Goal: Information Seeking & Learning: Learn about a topic

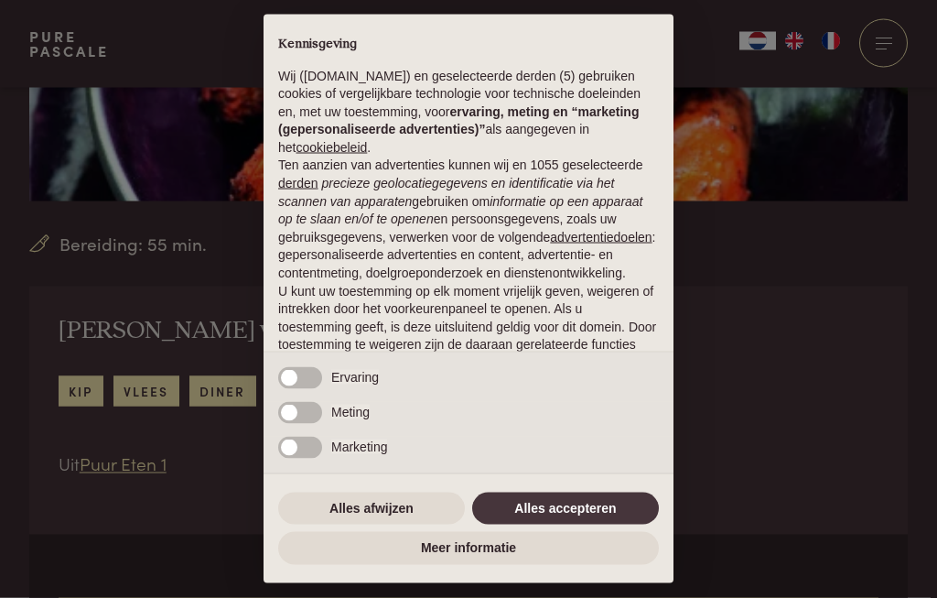
scroll to position [415, 0]
click at [536, 525] on button "Alles accepteren" at bounding box center [565, 508] width 187 height 33
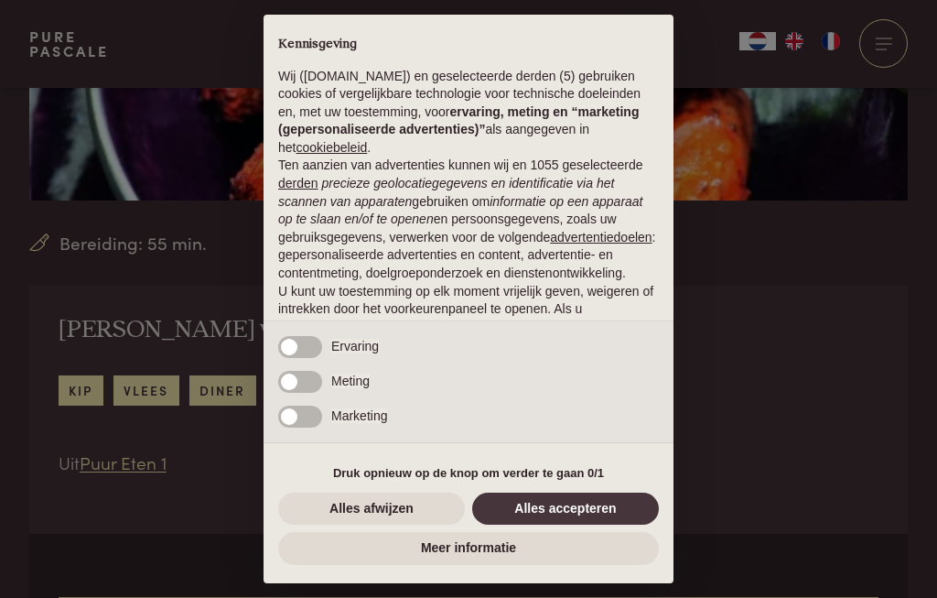
scroll to position [57, 0]
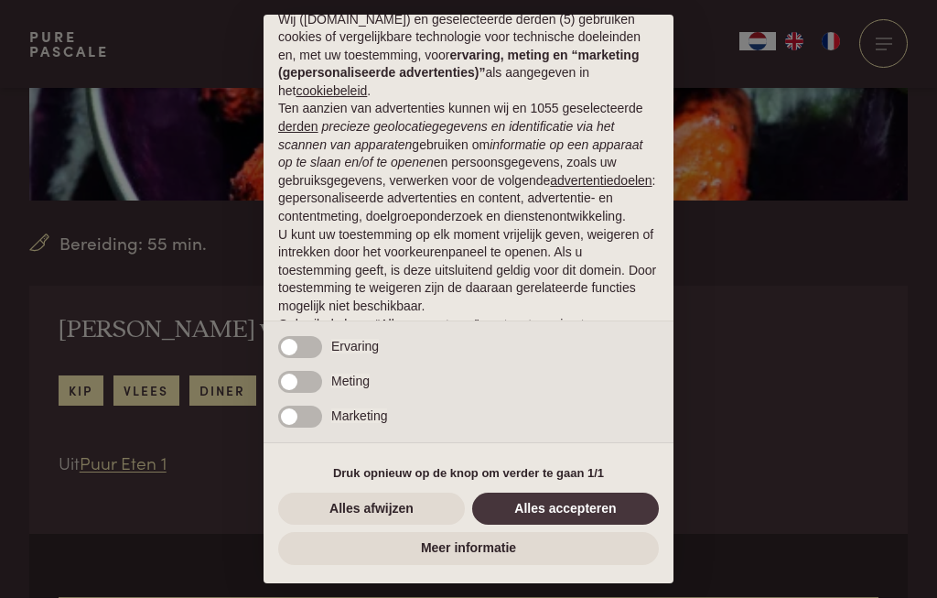
click at [545, 525] on button "Alles accepteren" at bounding box center [565, 508] width 187 height 33
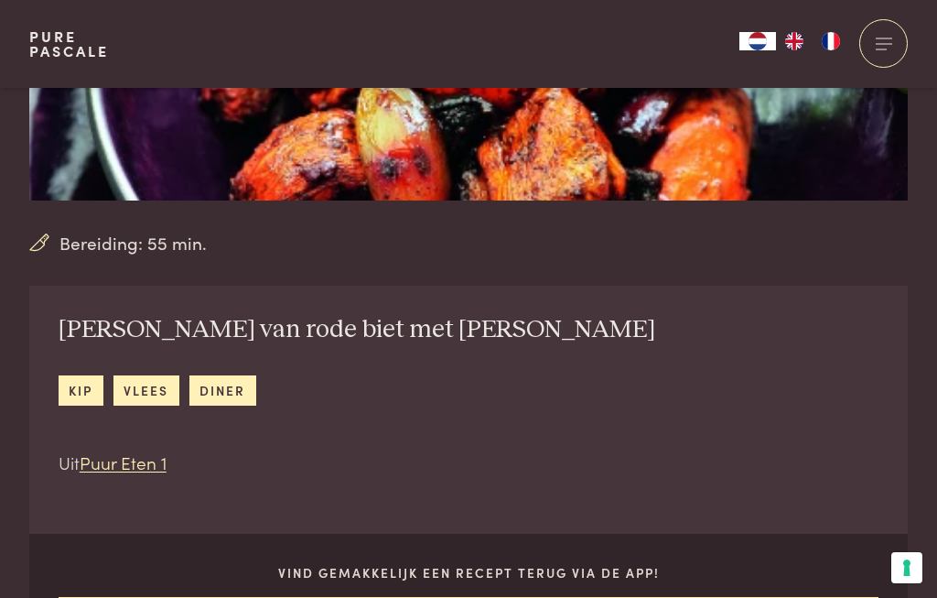
click at [543, 585] on div "Vind gemakkelijk een recept terug via de app! Download hier" at bounding box center [468, 608] width 879 height 149
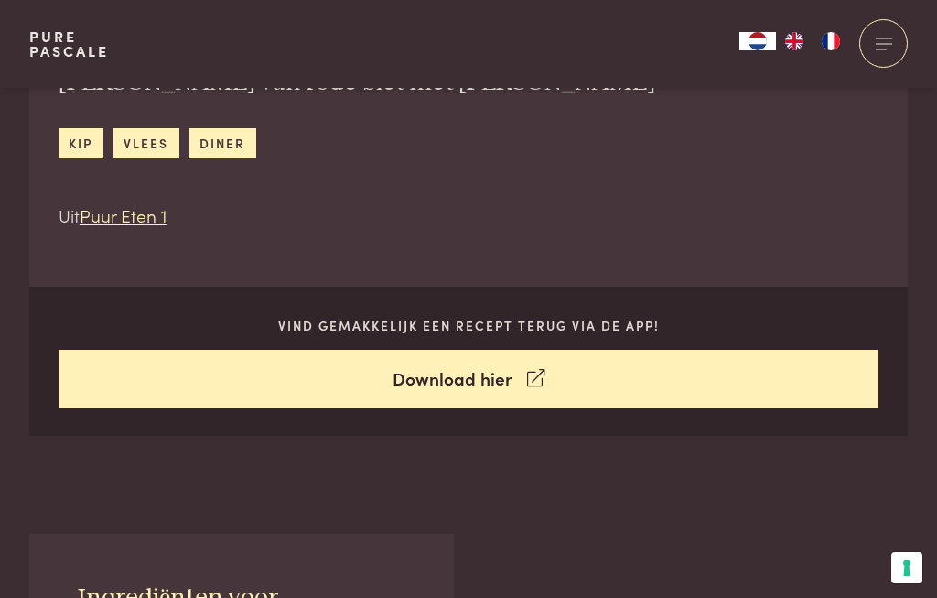
scroll to position [661, 0]
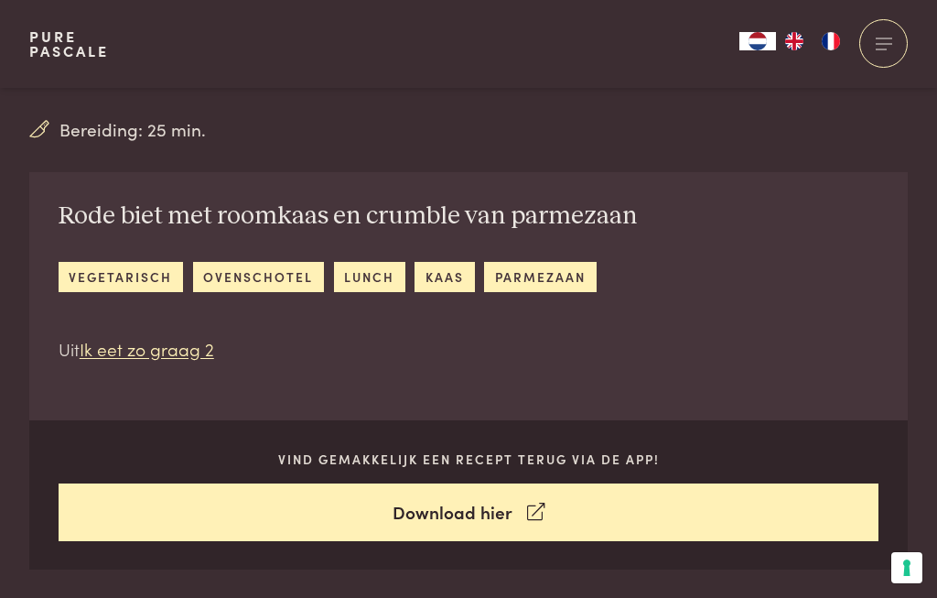
scroll to position [524, 0]
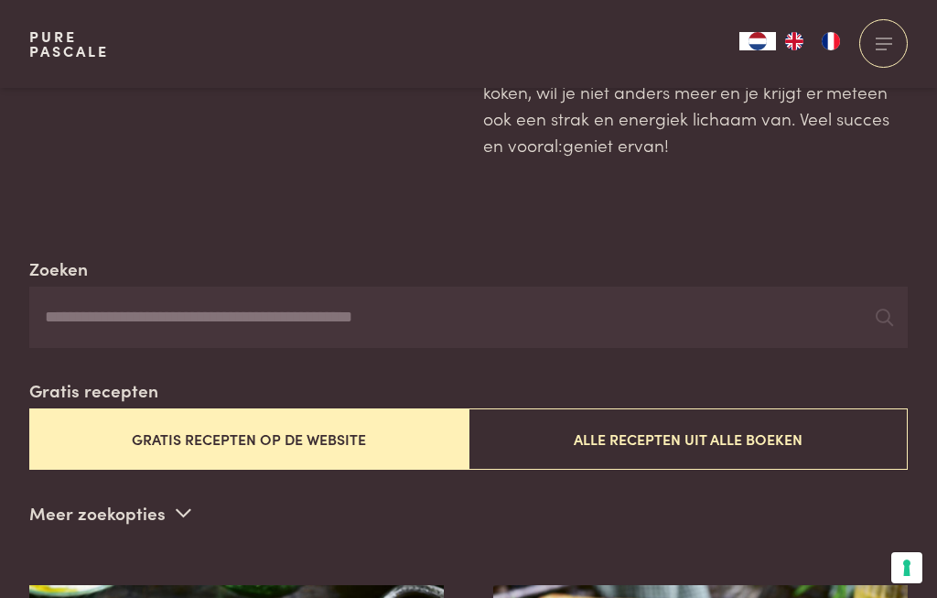
scroll to position [220, 0]
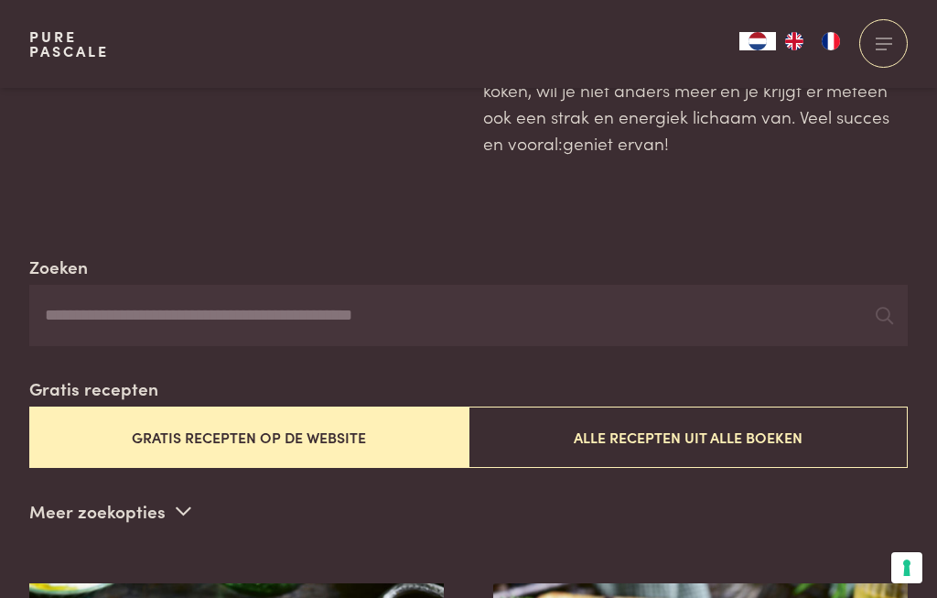
click at [211, 440] on button "Gratis recepten op de website" at bounding box center [248, 436] width 439 height 61
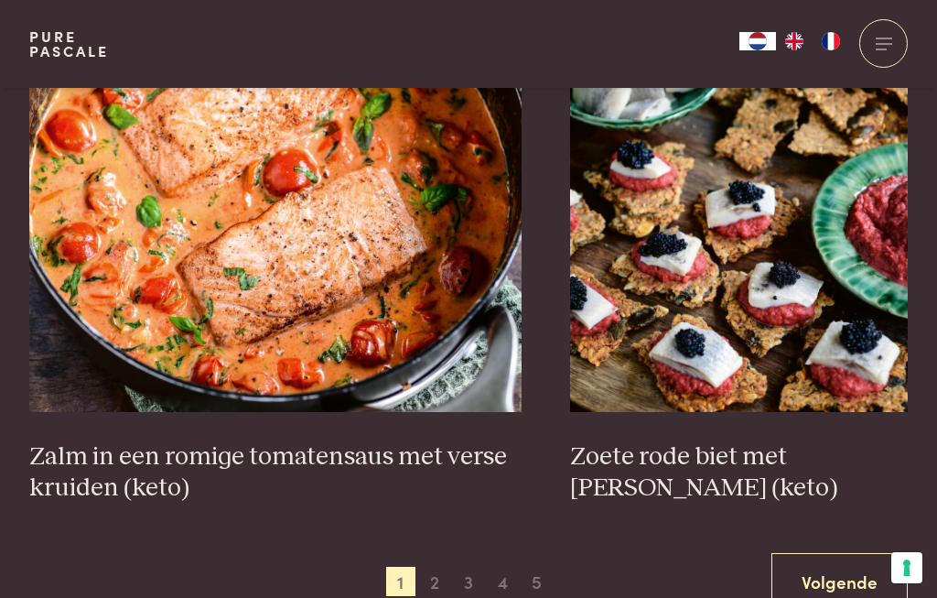
scroll to position [3310, 0]
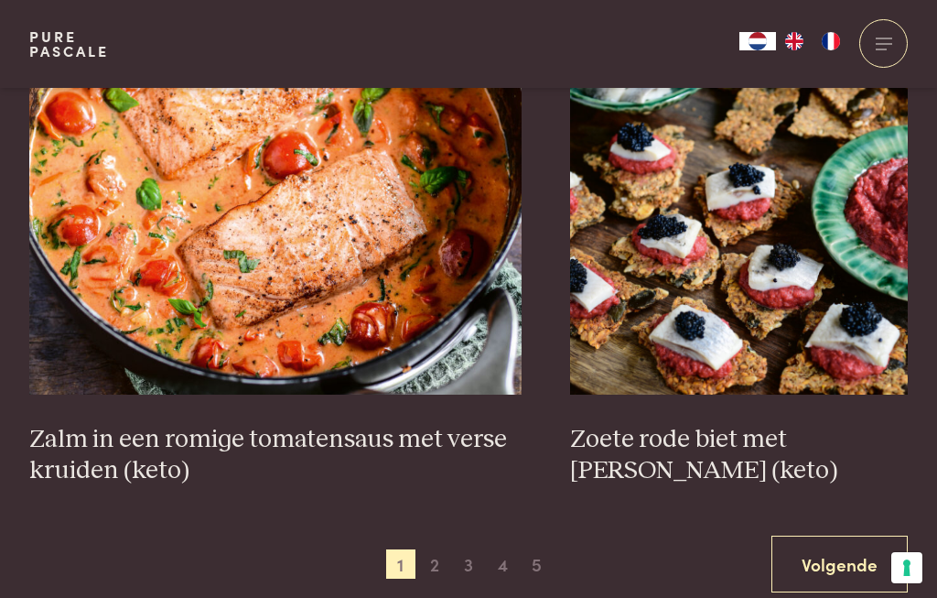
click at [840, 569] on link "Volgende" at bounding box center [840, 564] width 136 height 58
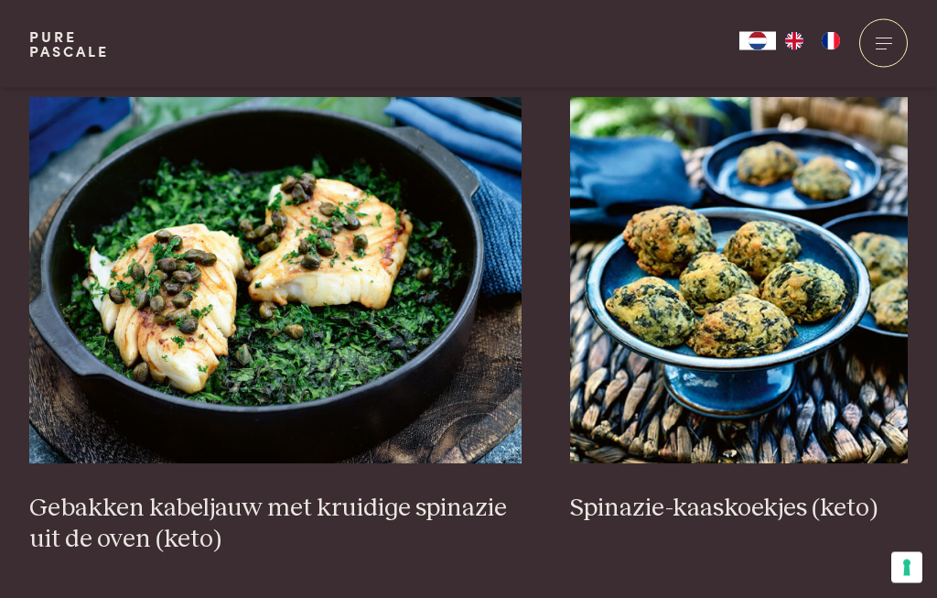
scroll to position [3210, 0]
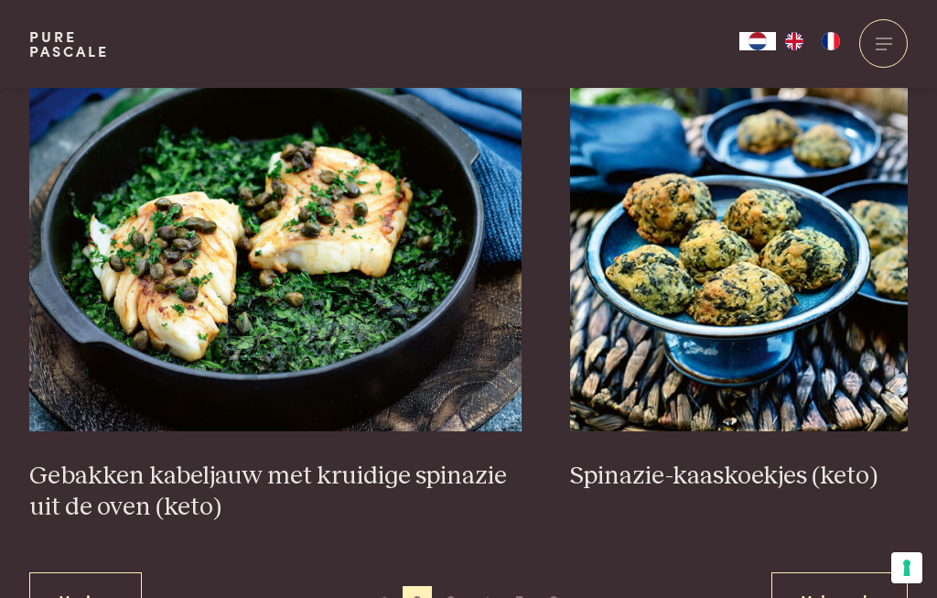
click at [845, 597] on link "Volgende" at bounding box center [840, 601] width 136 height 58
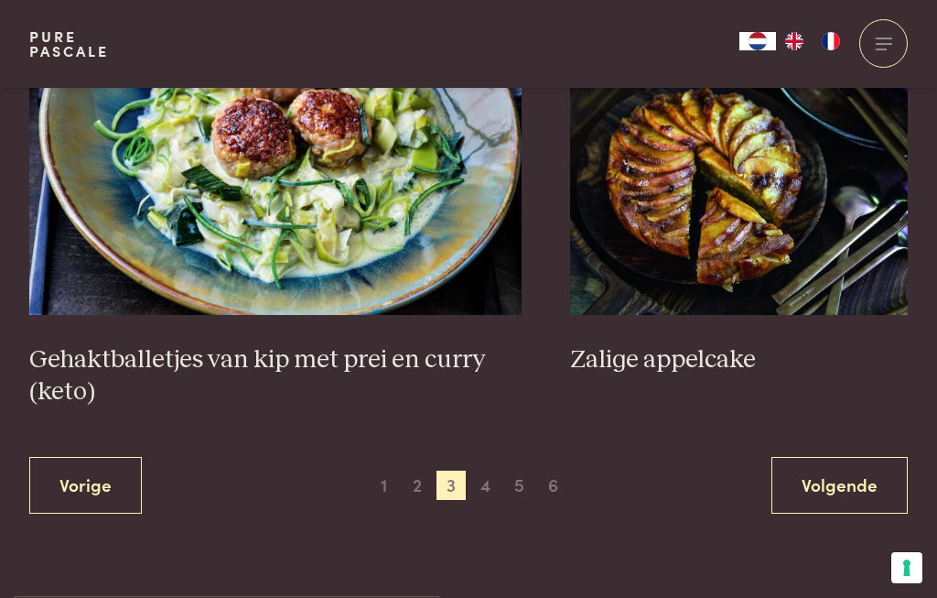
click at [848, 498] on link "Volgende" at bounding box center [840, 486] width 136 height 58
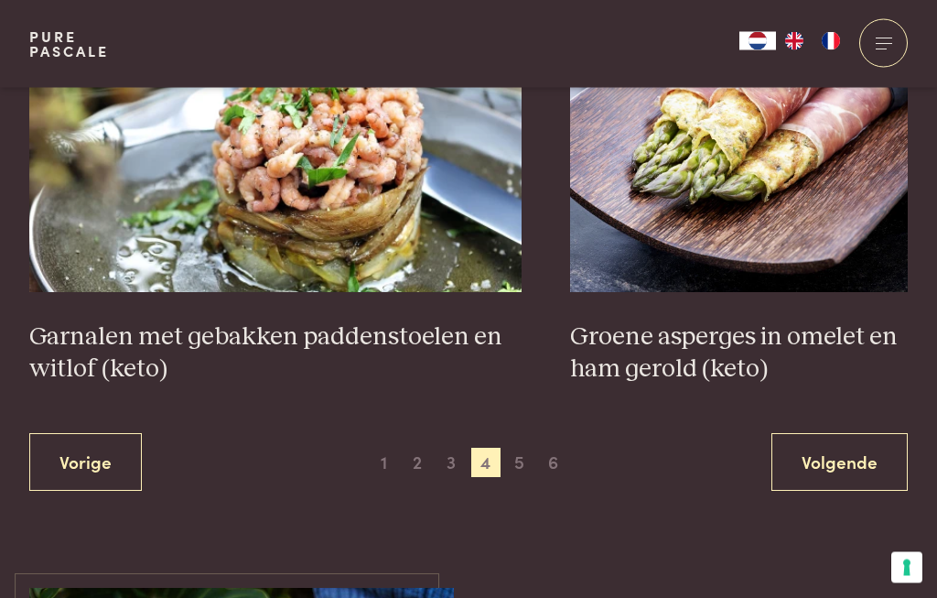
scroll to position [3380, 0]
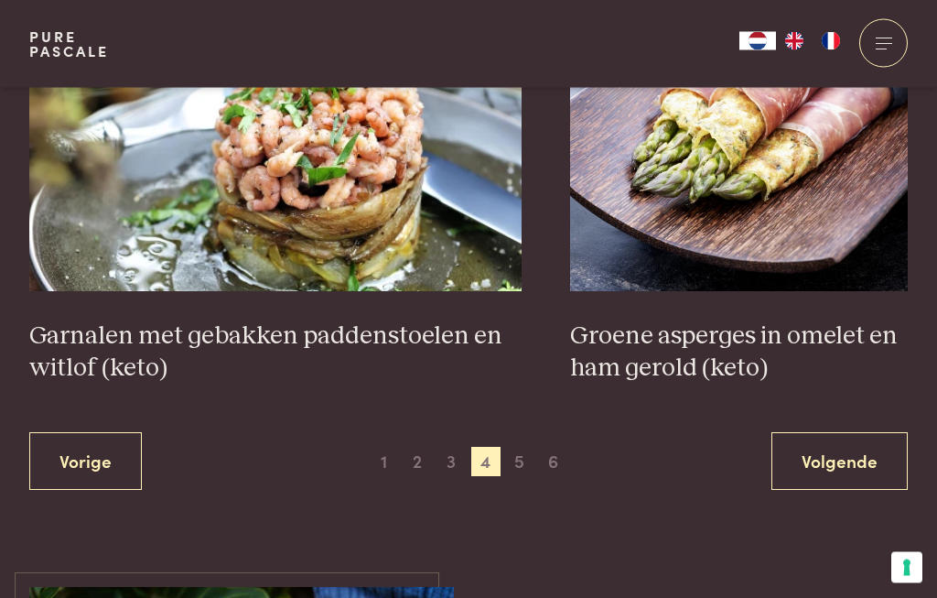
click at [854, 460] on link "Volgende" at bounding box center [840, 462] width 136 height 58
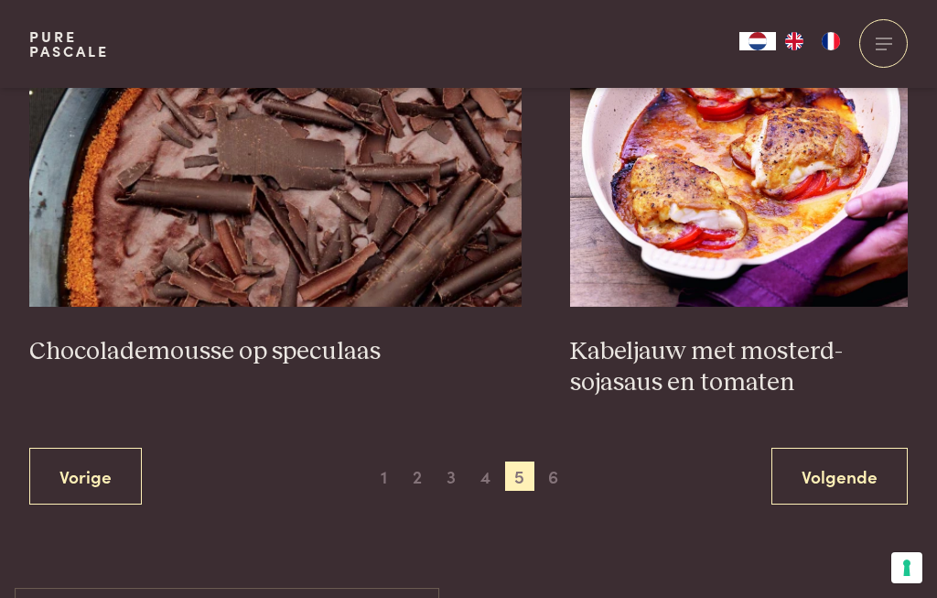
scroll to position [3415, 0]
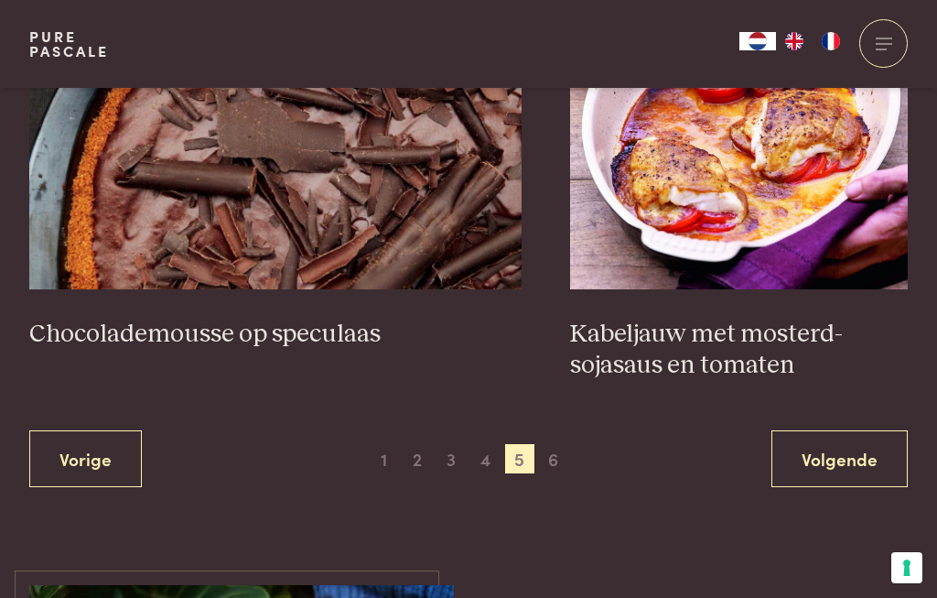
click at [852, 461] on link "Volgende" at bounding box center [840, 459] width 136 height 58
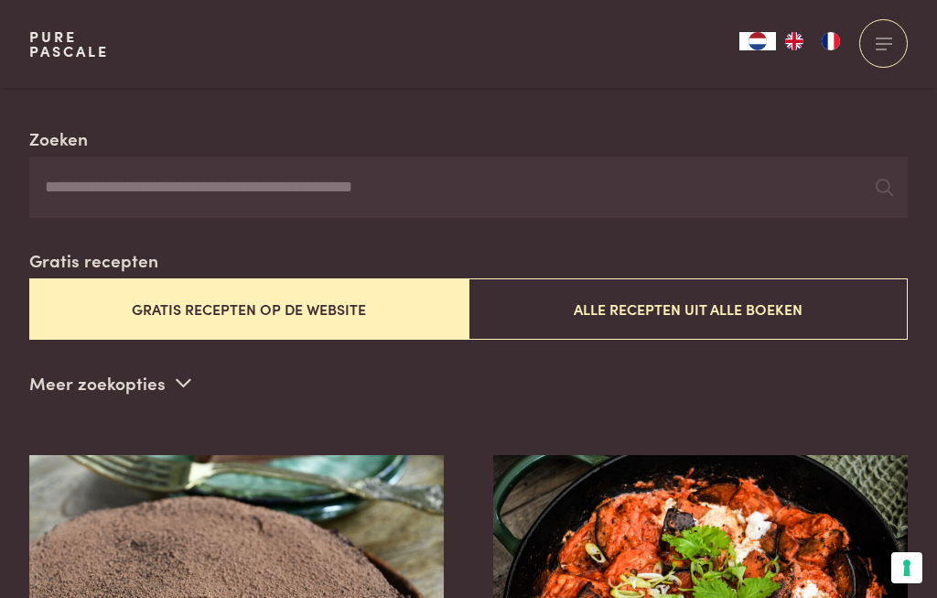
scroll to position [346, 0]
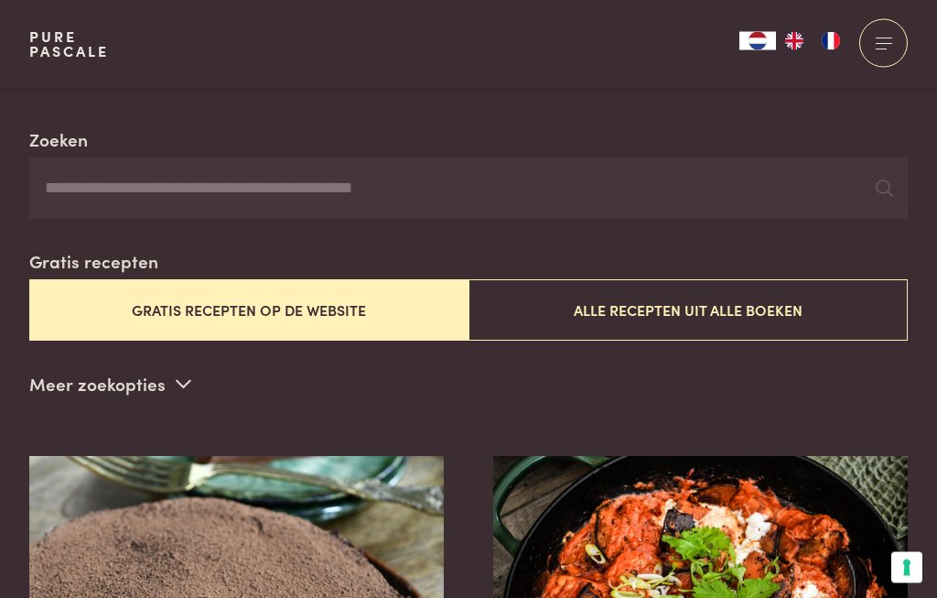
scroll to position [464, 0]
